Goal: Check status: Check status

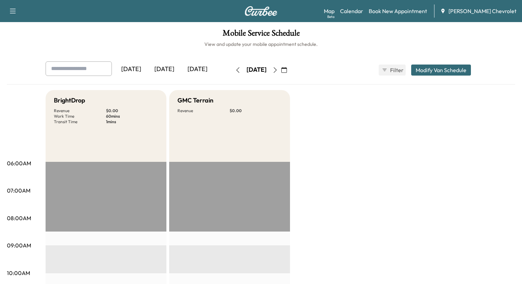
click at [170, 70] on div "[DATE]" at bounding box center [164, 69] width 33 height 16
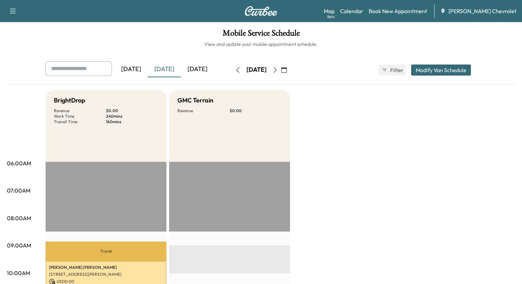
click at [232, 71] on button "button" at bounding box center [238, 70] width 12 height 11
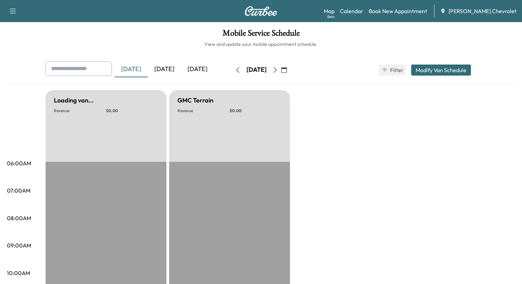
click at [235, 71] on icon "button" at bounding box center [238, 70] width 6 height 6
click at [232, 71] on button "button" at bounding box center [238, 70] width 12 height 11
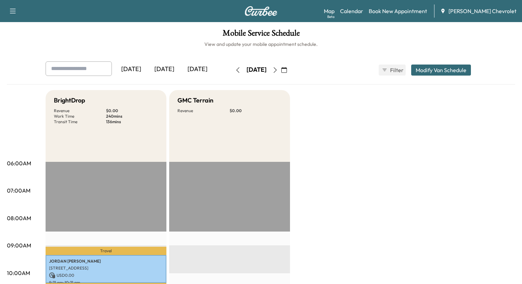
click at [232, 75] on div "[DATE] October 2025 S M T W T F S 28 29 30 1 2 3 4 5 6 7 8 9 10 11 12 13 14 15 …" at bounding box center [261, 70] width 58 height 22
click at [235, 68] on icon "button" at bounding box center [238, 70] width 6 height 6
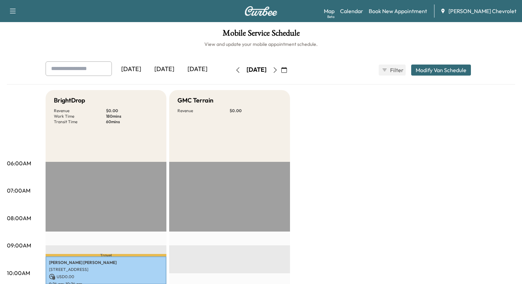
click at [281, 69] on button "button" at bounding box center [275, 70] width 12 height 11
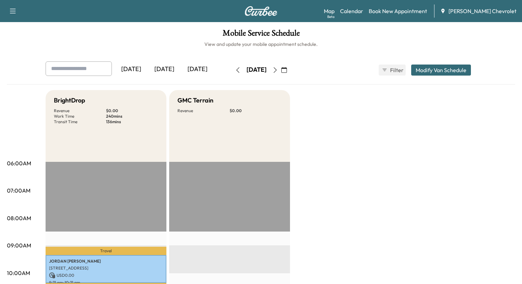
click at [251, 75] on div "[DATE]" at bounding box center [256, 70] width 49 height 11
click at [254, 69] on div "[DATE]" at bounding box center [256, 70] width 20 height 9
click at [278, 71] on icon "button" at bounding box center [275, 70] width 6 height 6
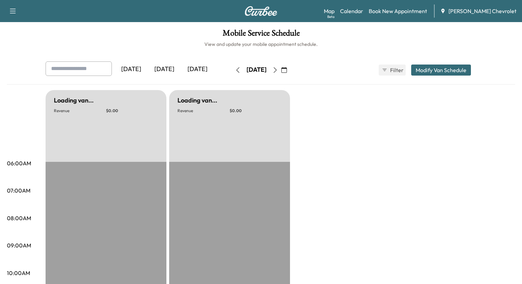
click at [281, 71] on button "button" at bounding box center [275, 70] width 12 height 11
click at [278, 71] on icon "button" at bounding box center [275, 70] width 6 height 6
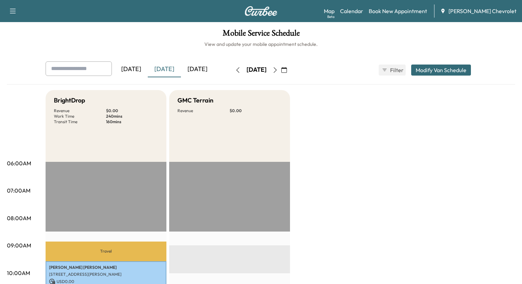
click at [281, 72] on button "button" at bounding box center [275, 70] width 12 height 11
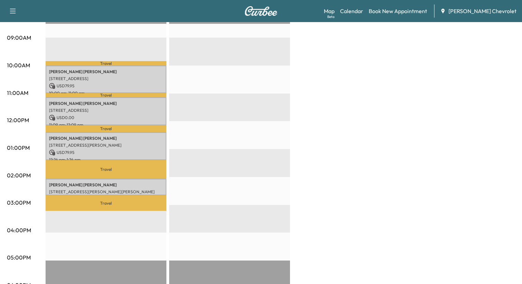
scroll to position [207, 0]
